Goal: Task Accomplishment & Management: Manage account settings

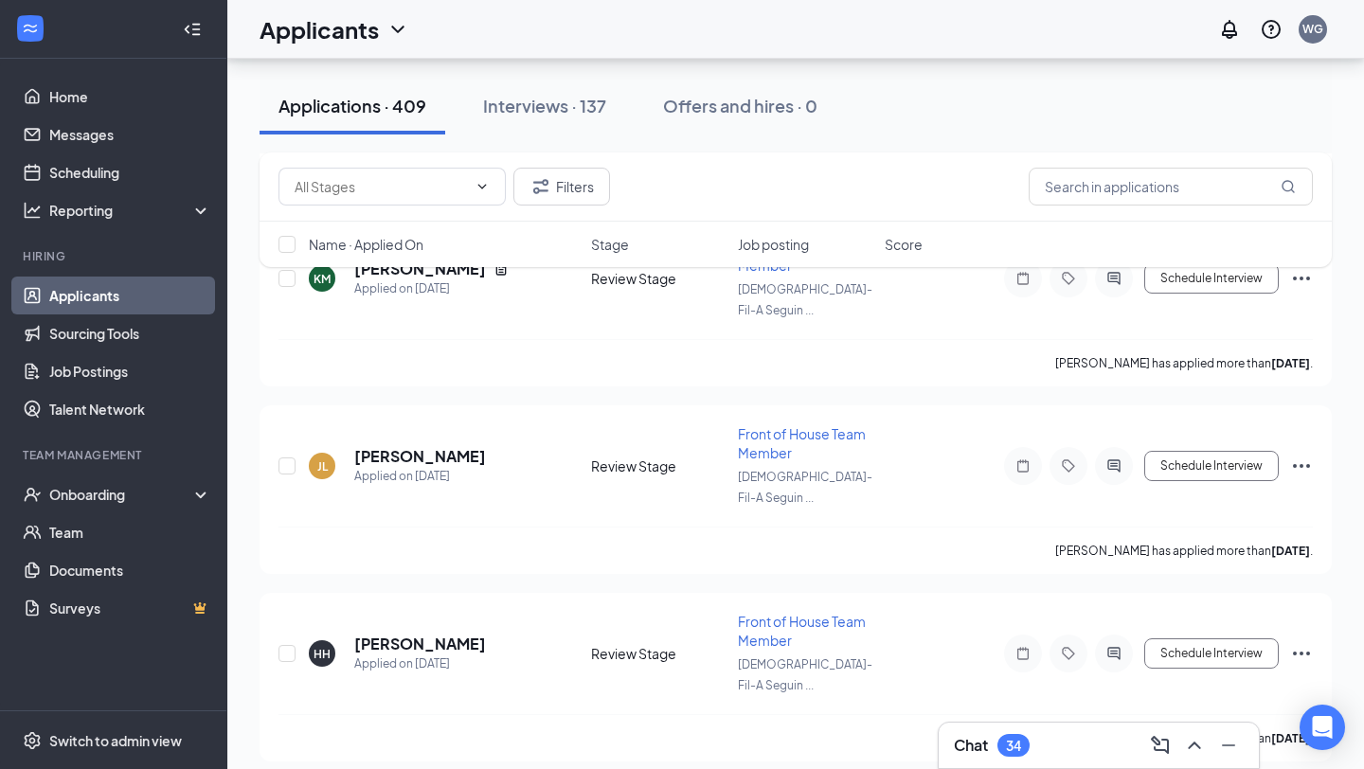
scroll to position [61711, 0]
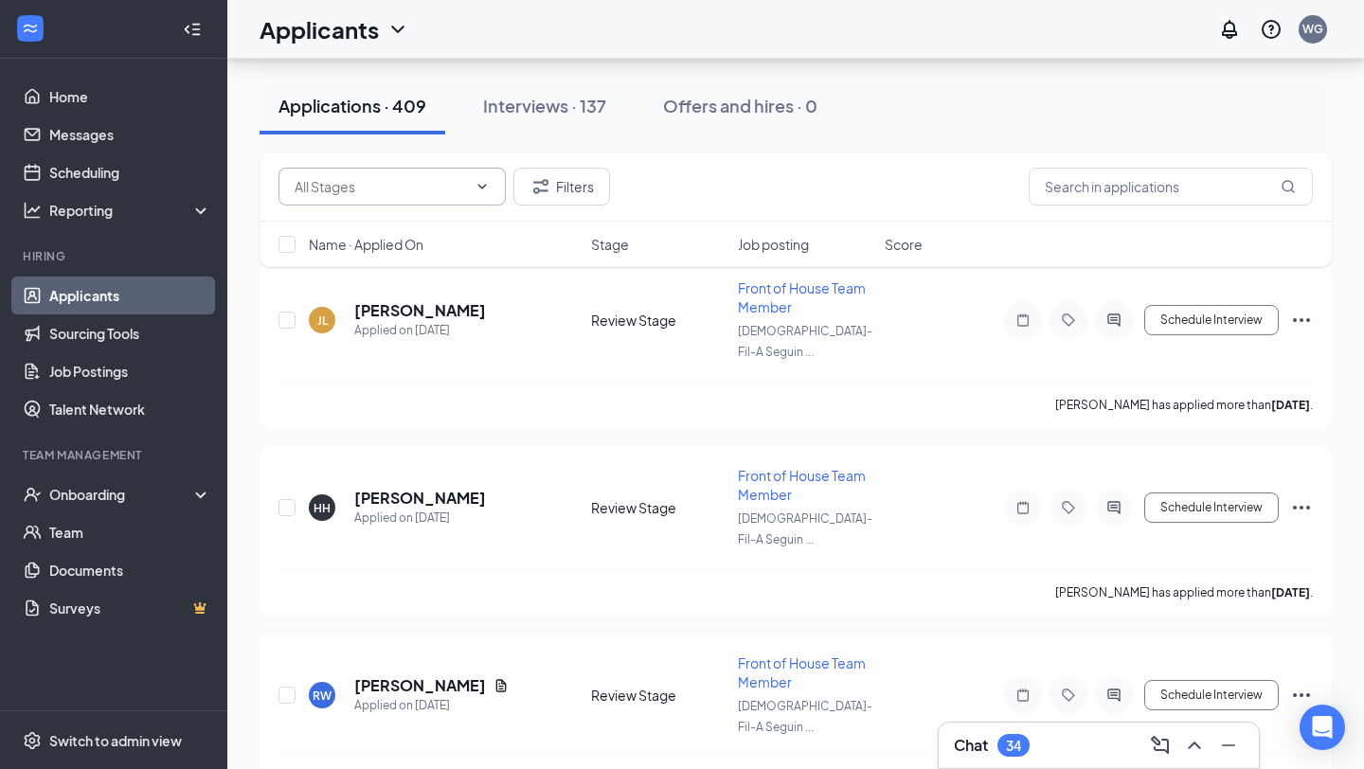
click at [371, 187] on input "text" at bounding box center [380, 186] width 172 height 21
click at [1109, 200] on input "text" at bounding box center [1170, 187] width 284 height 38
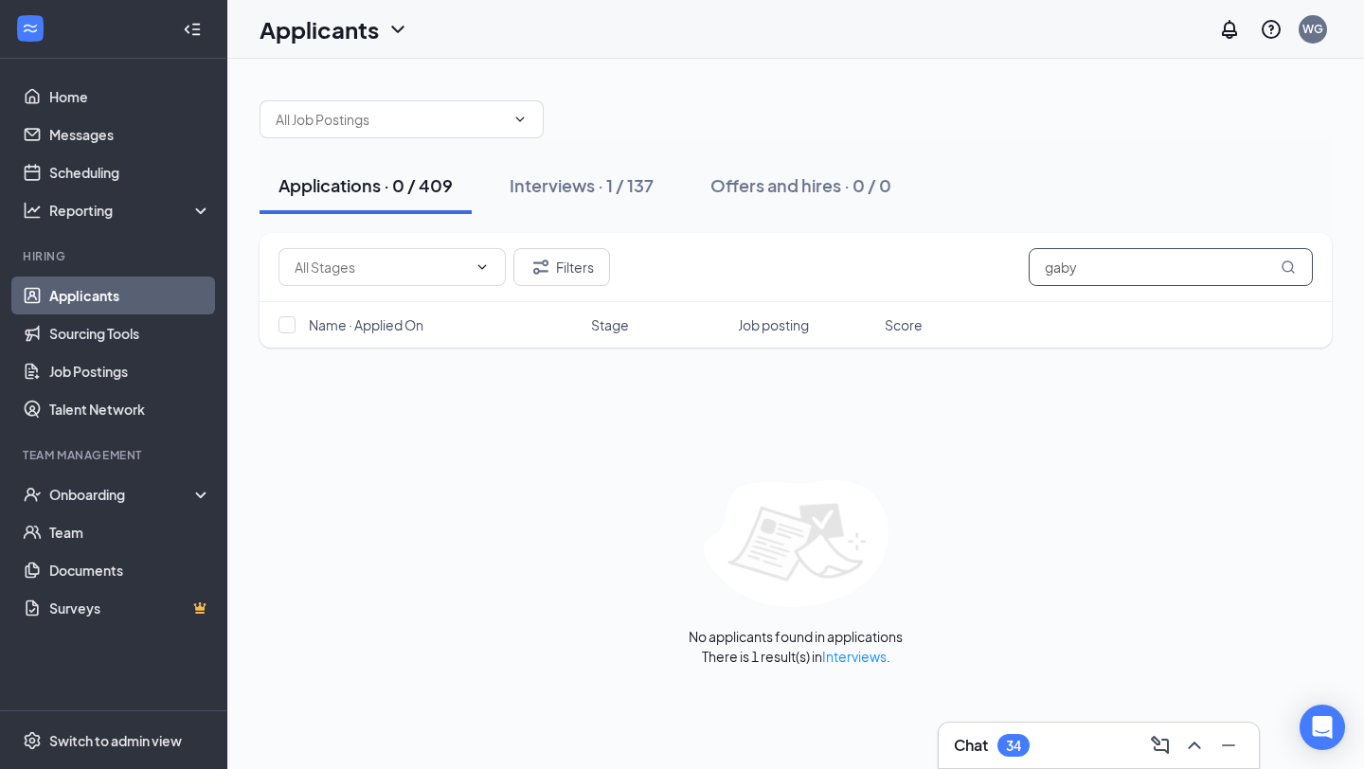
type input "gaby"
click at [858, 653] on link "Interviews" at bounding box center [854, 656] width 64 height 17
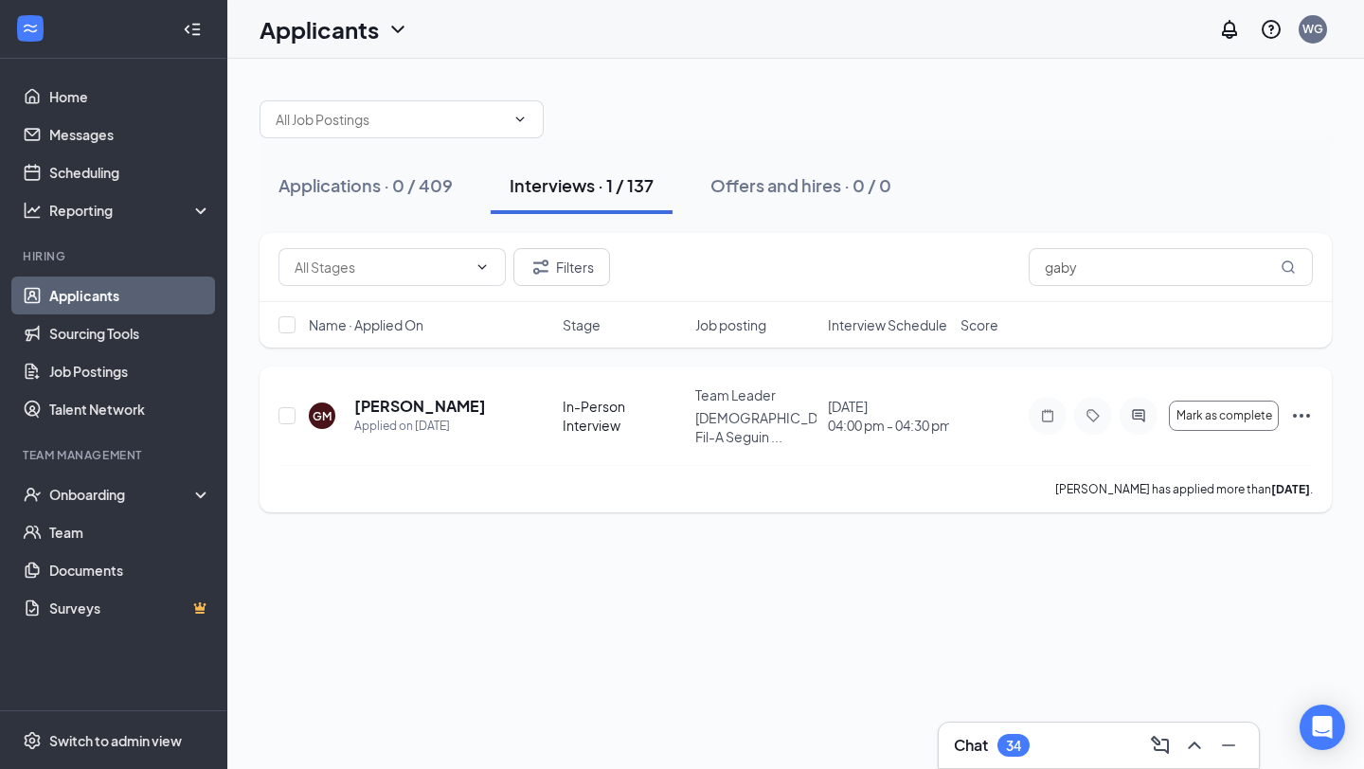
click at [1297, 417] on icon "Ellipses" at bounding box center [1301, 415] width 23 height 23
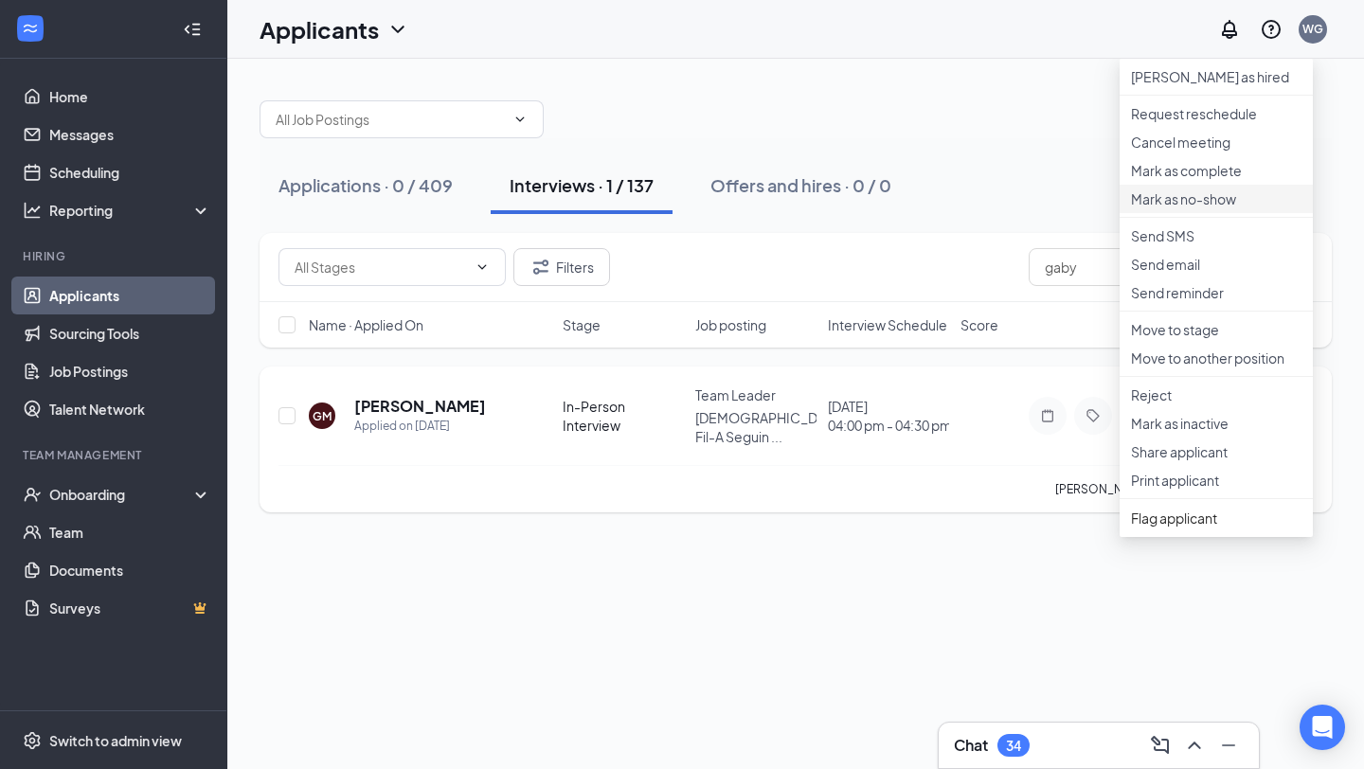
click at [1236, 208] on p "Mark as no-show" at bounding box center [1216, 198] width 170 height 19
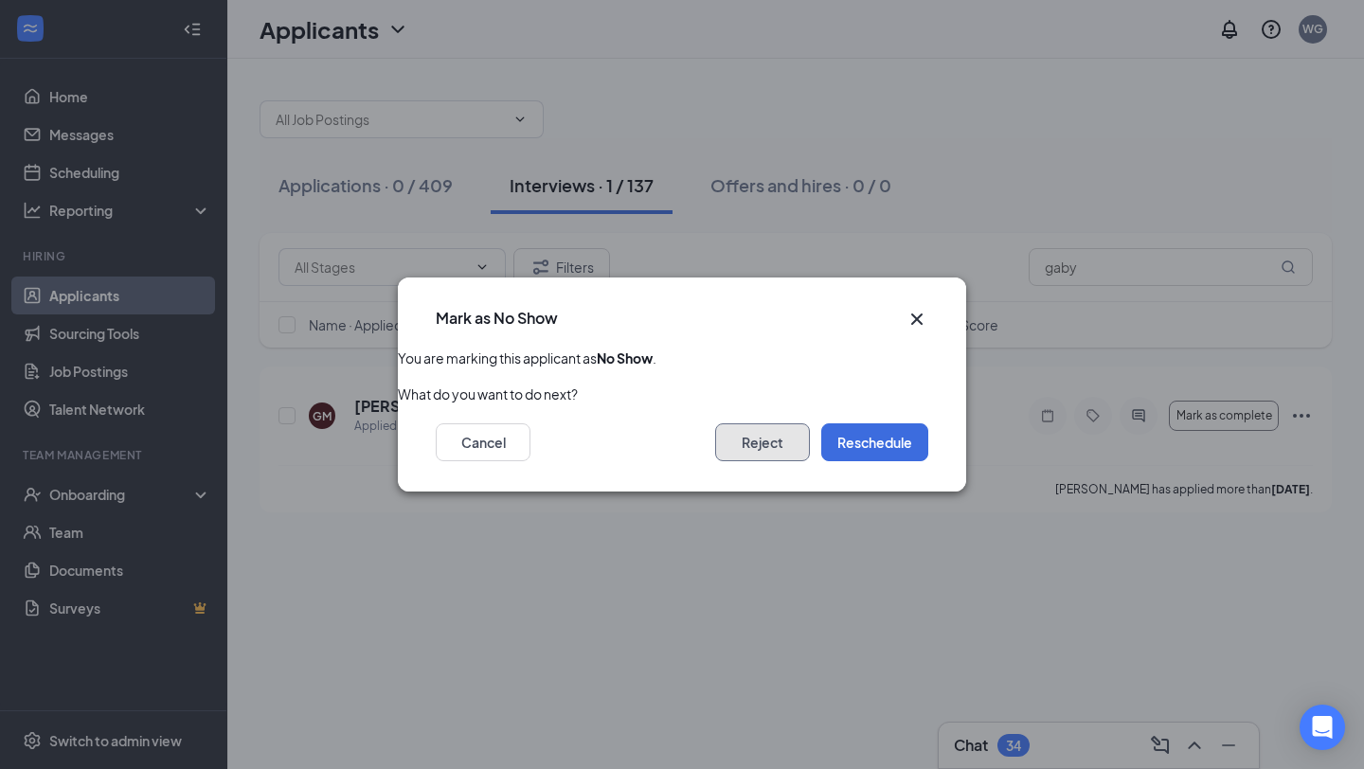
click at [764, 435] on button "Reject" at bounding box center [762, 442] width 95 height 38
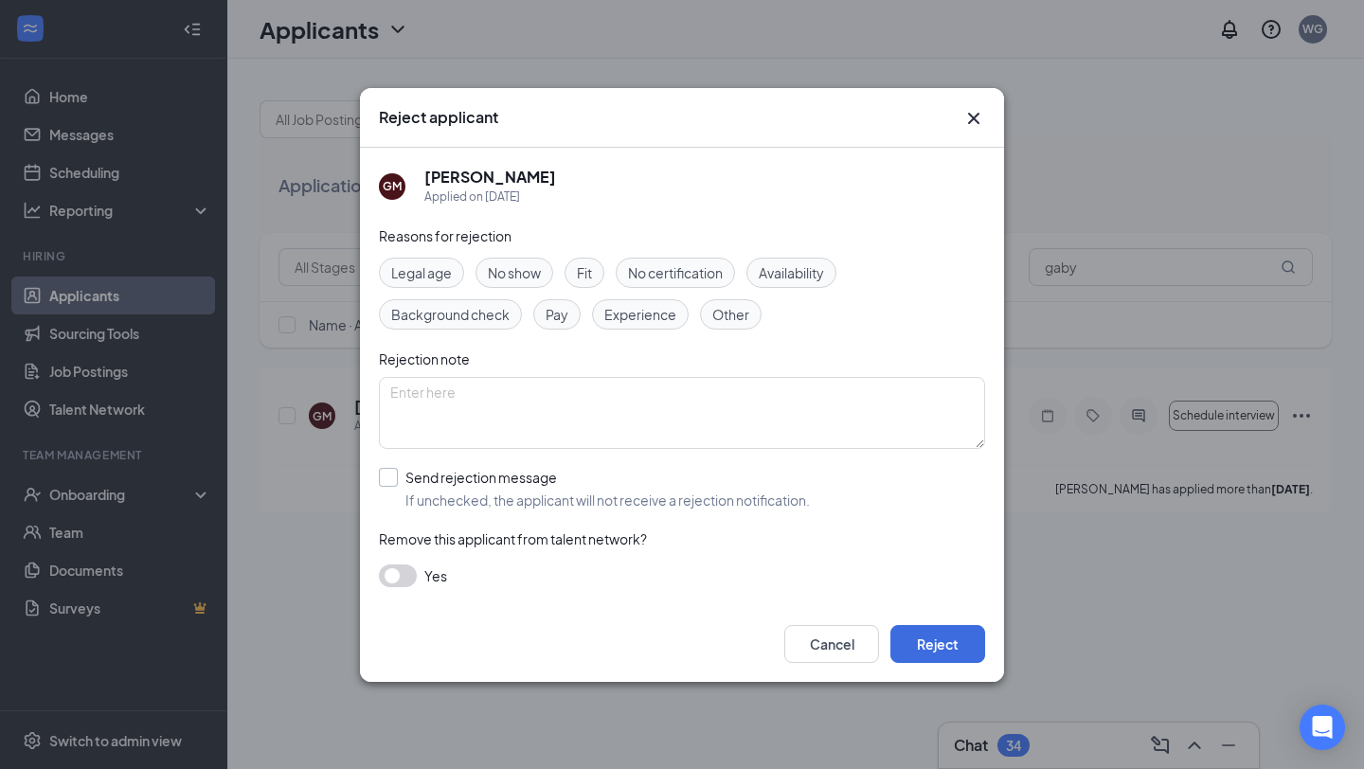
click at [399, 474] on input "Send rejection message If unchecked, the applicant will not receive a rejection…" at bounding box center [594, 489] width 431 height 42
checkbox input "true"
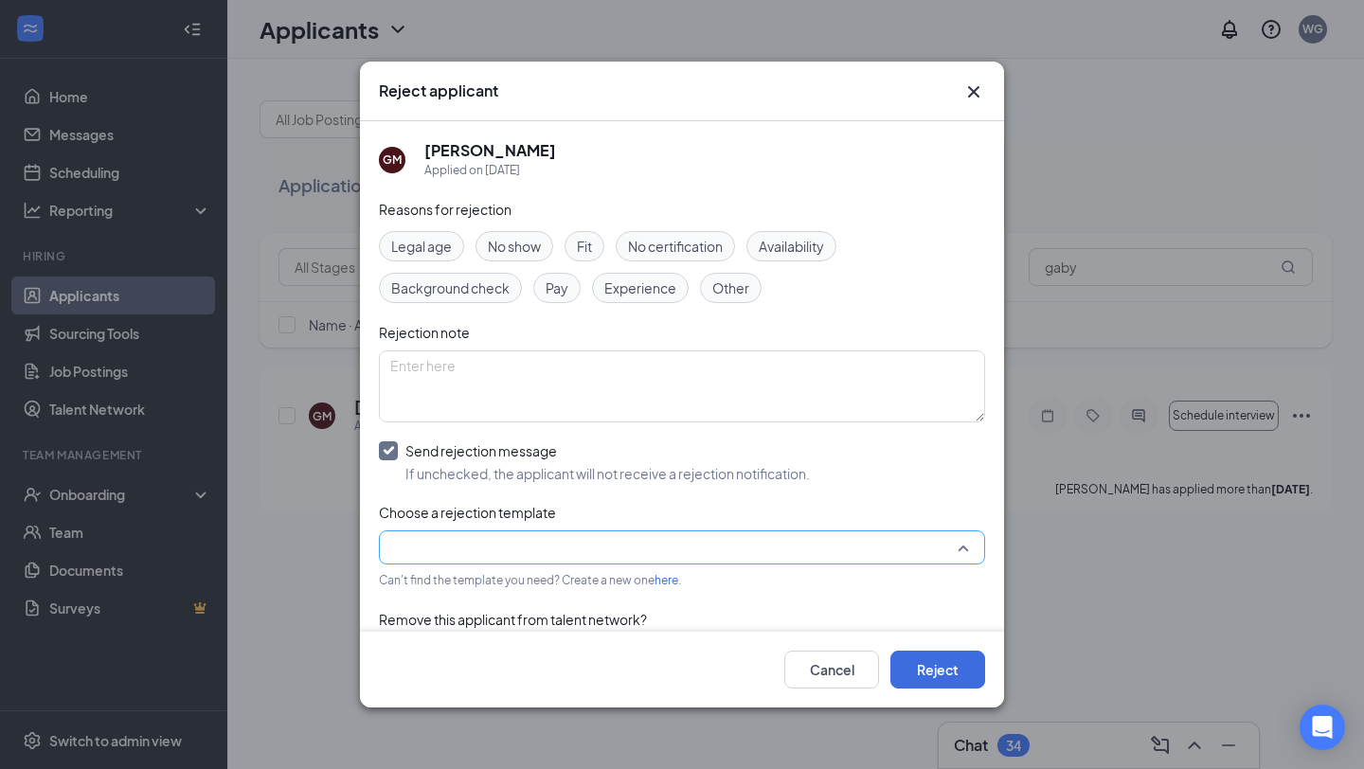
click at [937, 541] on input "search" at bounding box center [675, 547] width 570 height 32
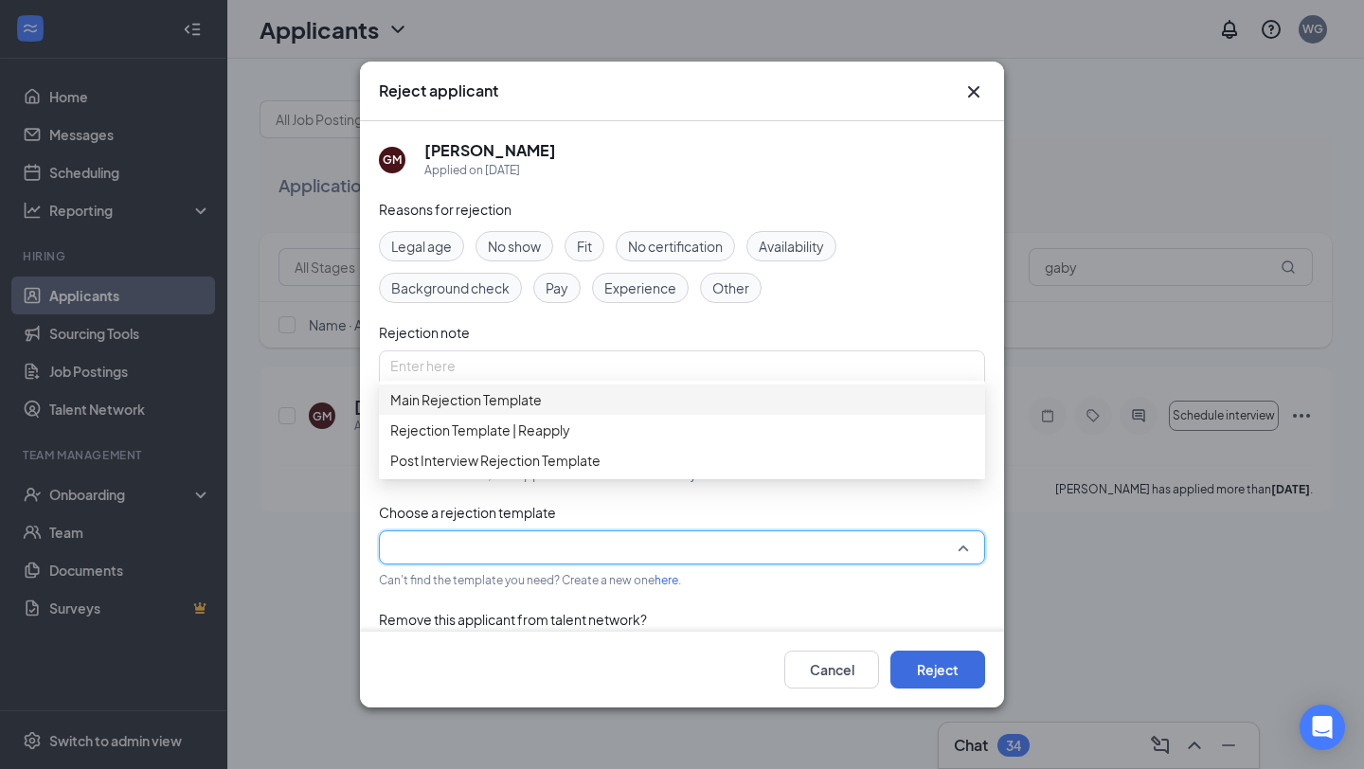
click at [472, 408] on span "Main Rejection Template" at bounding box center [466, 399] width 152 height 21
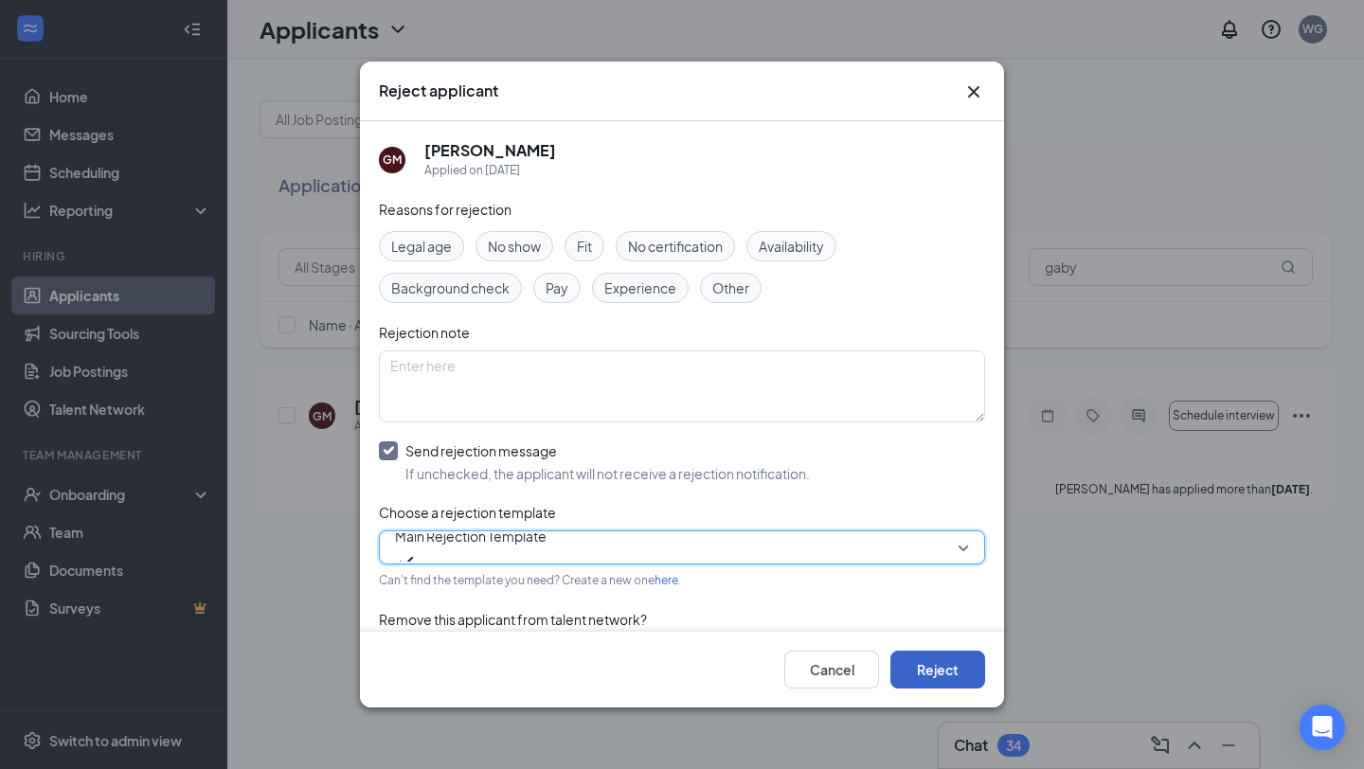
click at [934, 670] on button "Reject" at bounding box center [937, 670] width 95 height 38
